Goal: Information Seeking & Learning: Learn about a topic

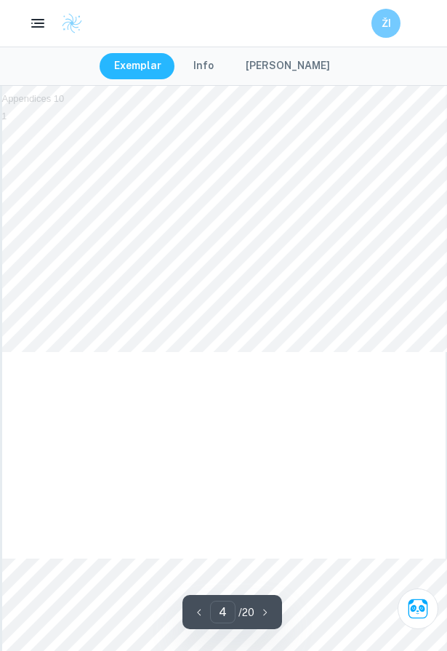
scroll to position [1838, 0]
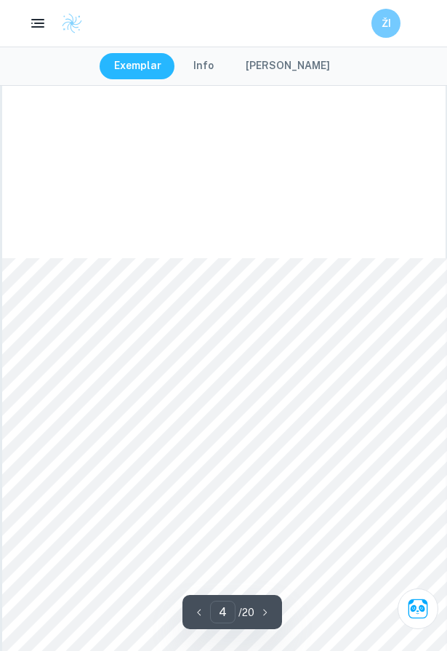
type input "5"
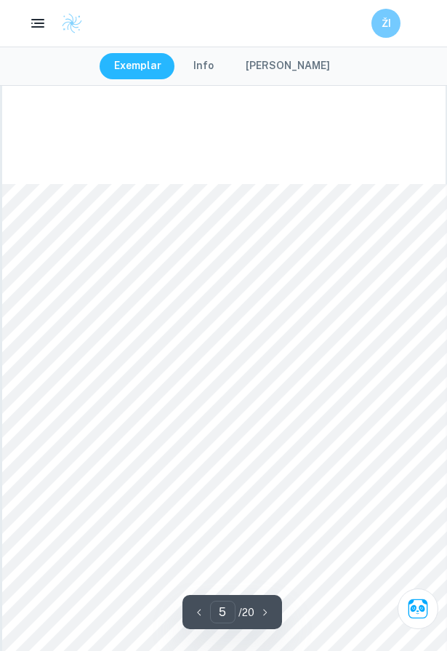
scroll to position [2274, 0]
